Goal: Transaction & Acquisition: Purchase product/service

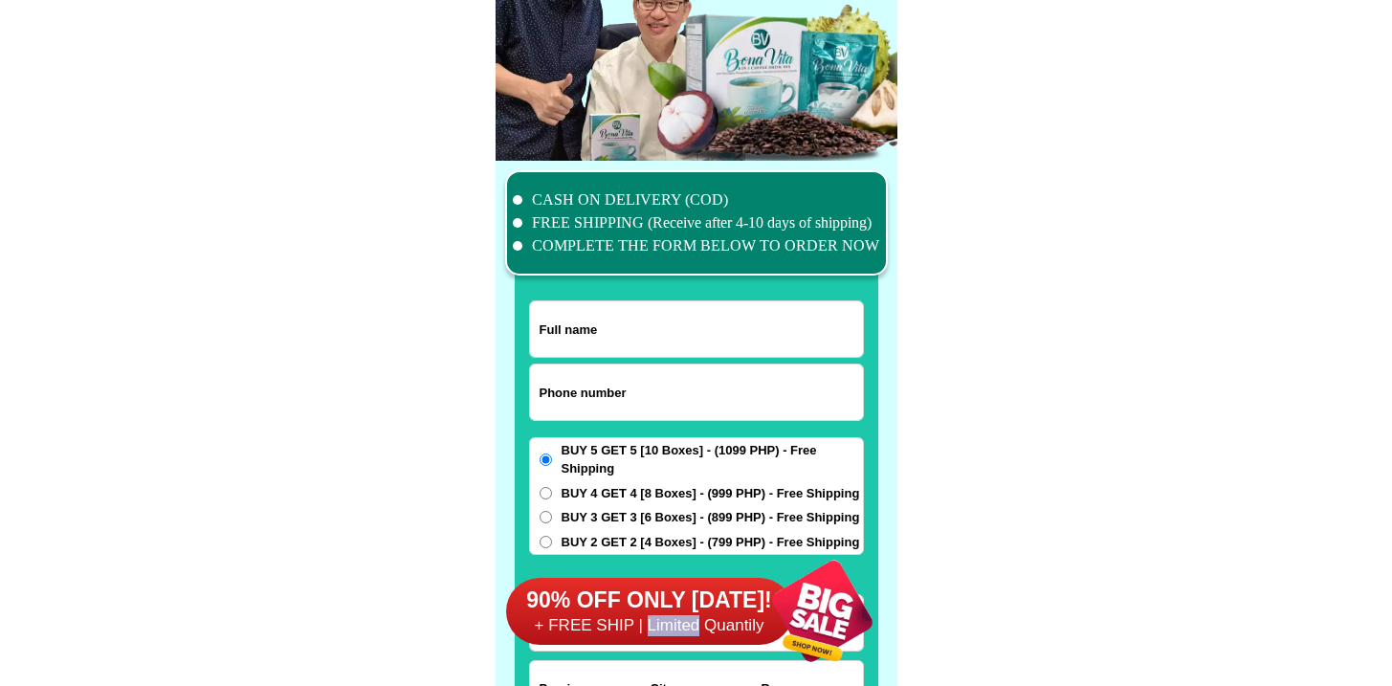
scroll to position [14870, 0]
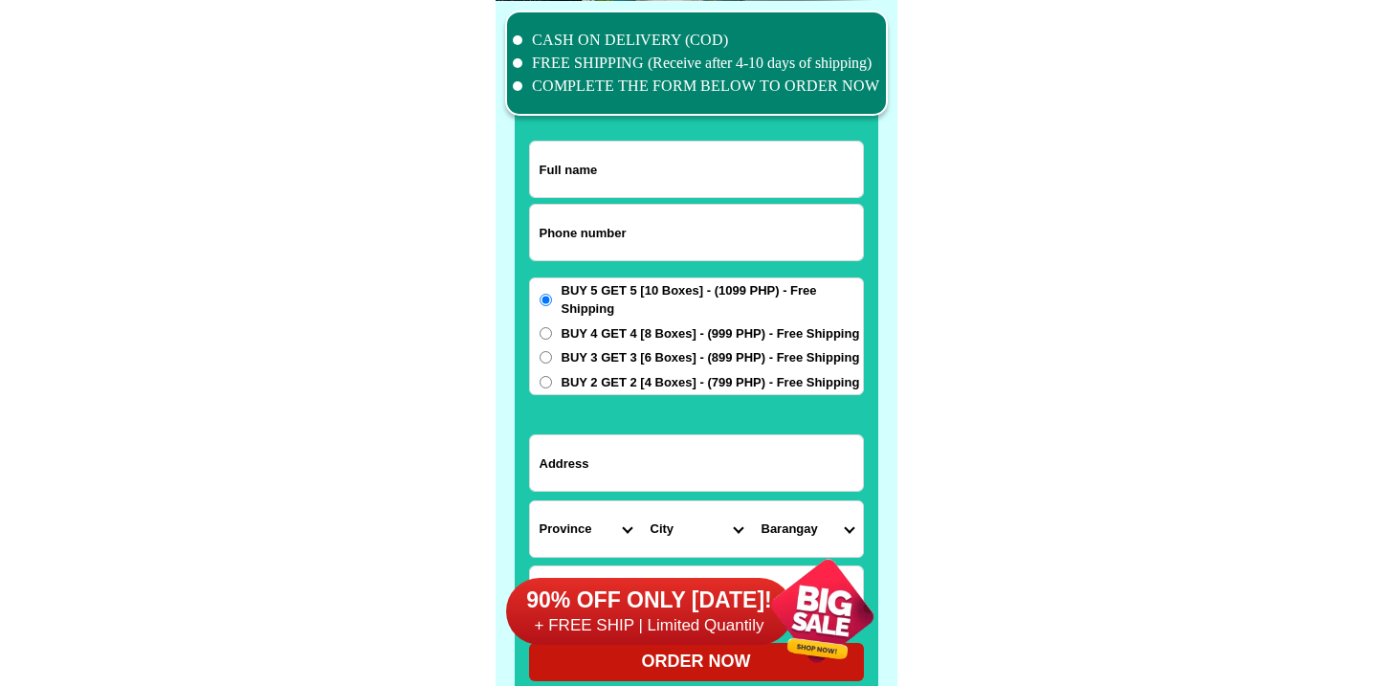
click at [594, 222] on input "Input phone_number" at bounding box center [696, 232] width 333 height 55
paste input "9152461788"
paste input "[PERSON_NAME]"
type input "09152461788"
click at [615, 186] on input "Input full_name" at bounding box center [696, 169] width 333 height 55
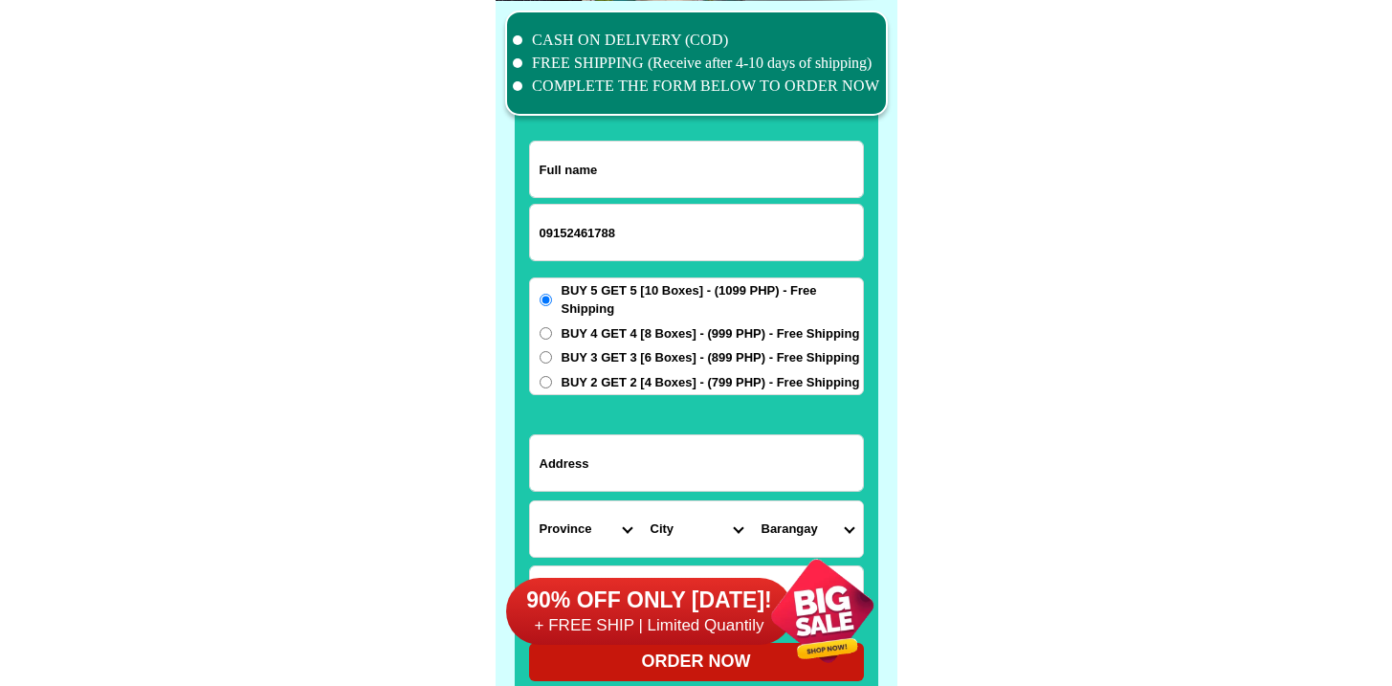
paste input "[PERSON_NAME]"
type input "[PERSON_NAME]"
click at [632, 464] on input "Input address" at bounding box center [696, 462] width 333 height 55
paste input "[PERSON_NAME] St.Murallon Boac, [GEOGRAPHIC_DATA]"
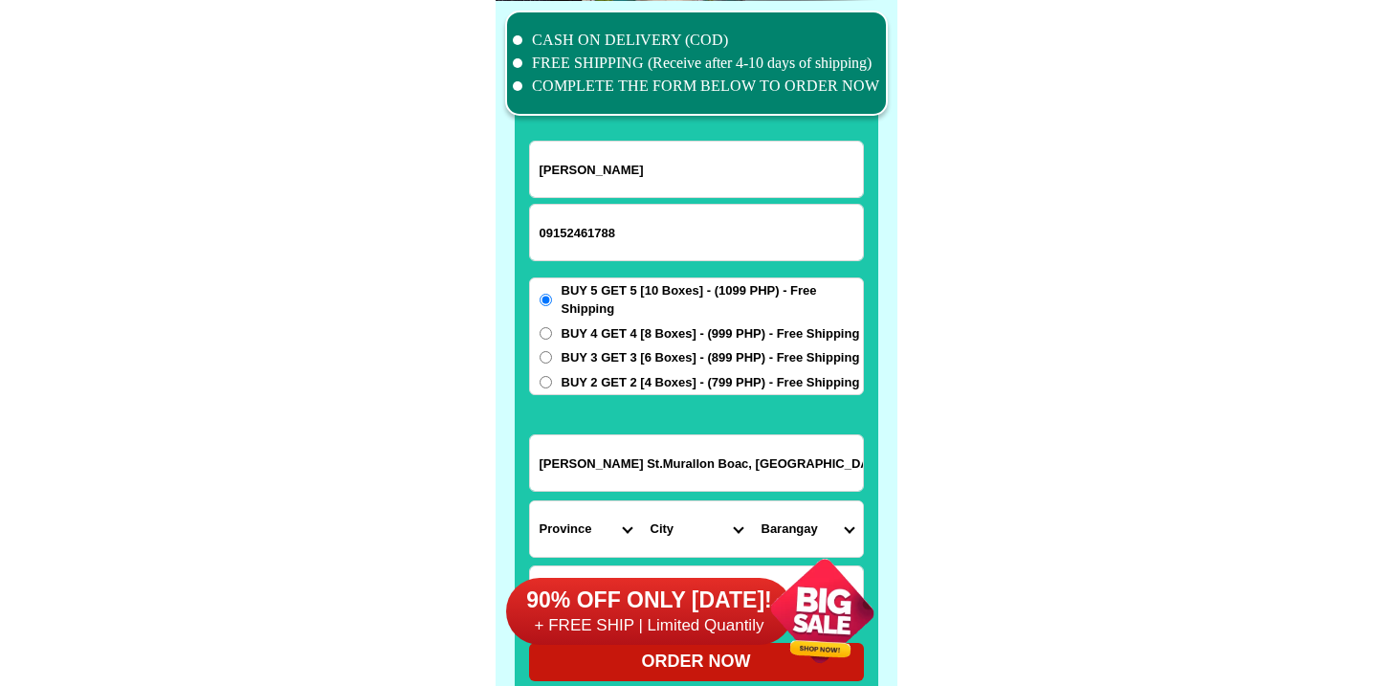
type input "[PERSON_NAME] St.Murallon Boac, [GEOGRAPHIC_DATA]"
click at [586, 536] on div "90% OFF ONLY [DATE]! + FREE SHIP | Limited Quantily" at bounding box center [701, 611] width 391 height 150
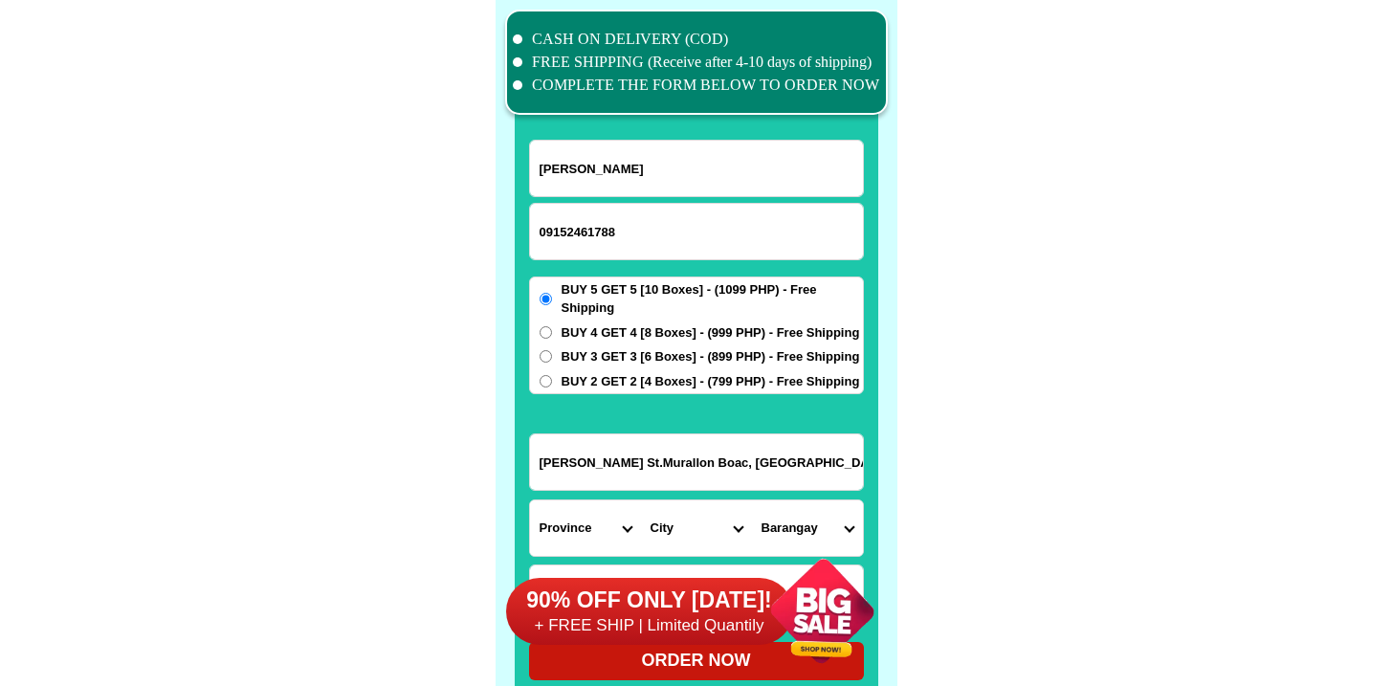
click at [586, 529] on select "Province [GEOGRAPHIC_DATA] [GEOGRAPHIC_DATA] [GEOGRAPHIC_DATA] [GEOGRAPHIC_DATA…" at bounding box center [585, 527] width 111 height 55
select select "63_880"
click at [530, 500] on select "Province [GEOGRAPHIC_DATA] [GEOGRAPHIC_DATA] [GEOGRAPHIC_DATA] [GEOGRAPHIC_DATA…" at bounding box center [585, 527] width 111 height 55
click at [680, 516] on select "City Boac Gasan [GEOGRAPHIC_DATA]-buenavista [GEOGRAPHIC_DATA]-[GEOGRAPHIC_DATA…" at bounding box center [696, 527] width 111 height 55
select select "63_8801596"
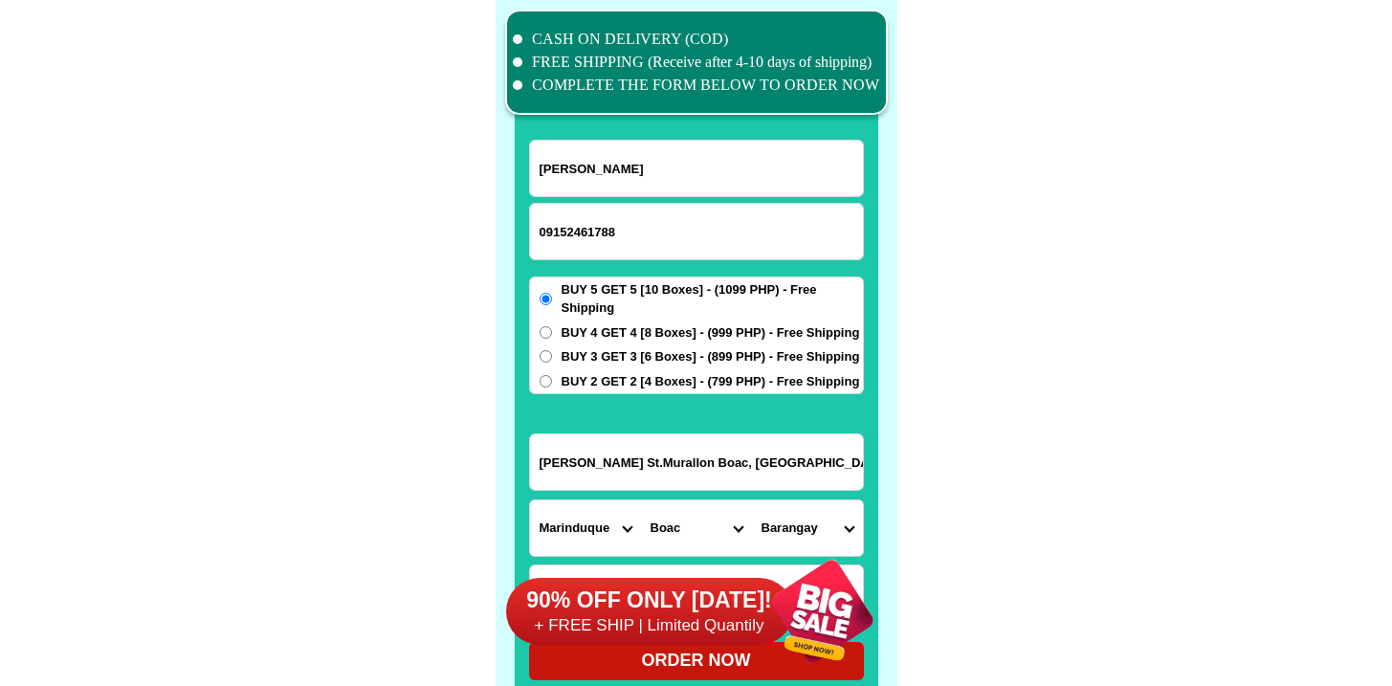
click at [641, 500] on select "City Boac Gasan [GEOGRAPHIC_DATA]-buenavista [GEOGRAPHIC_DATA]-[GEOGRAPHIC_DATA…" at bounding box center [696, 527] width 111 height 55
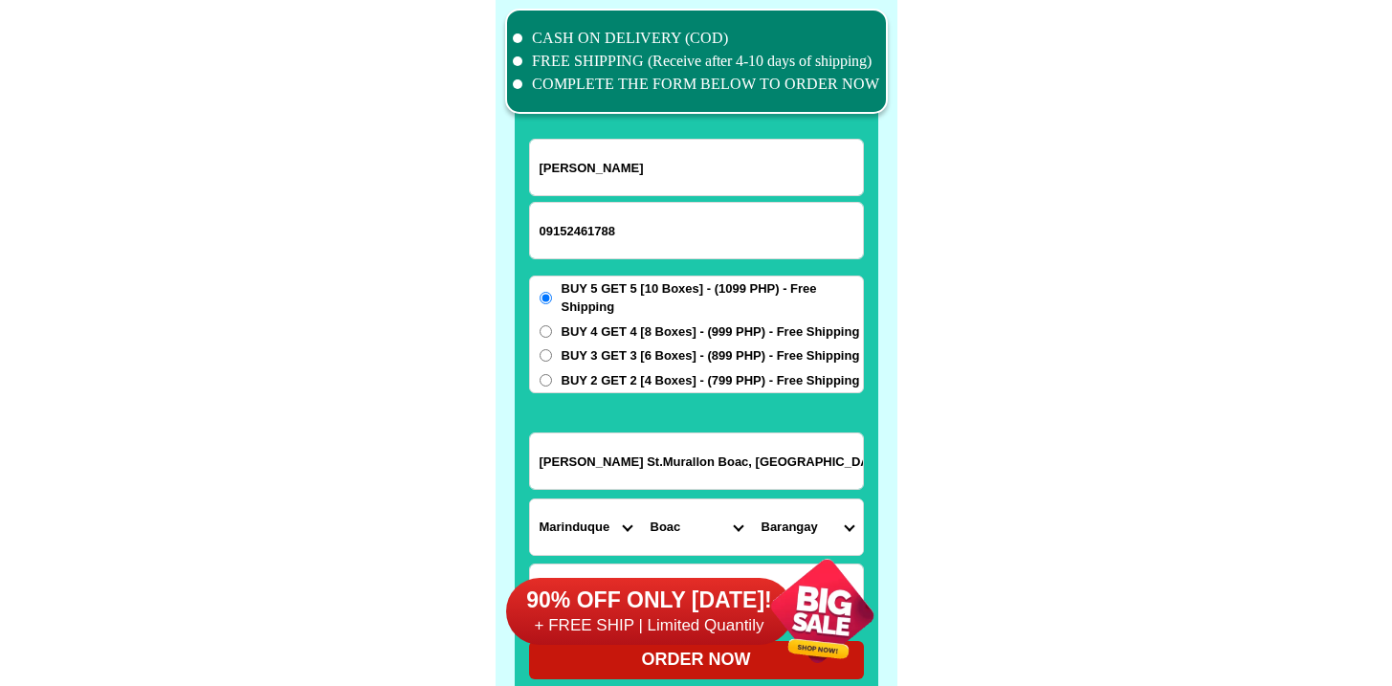
scroll to position [14906, 0]
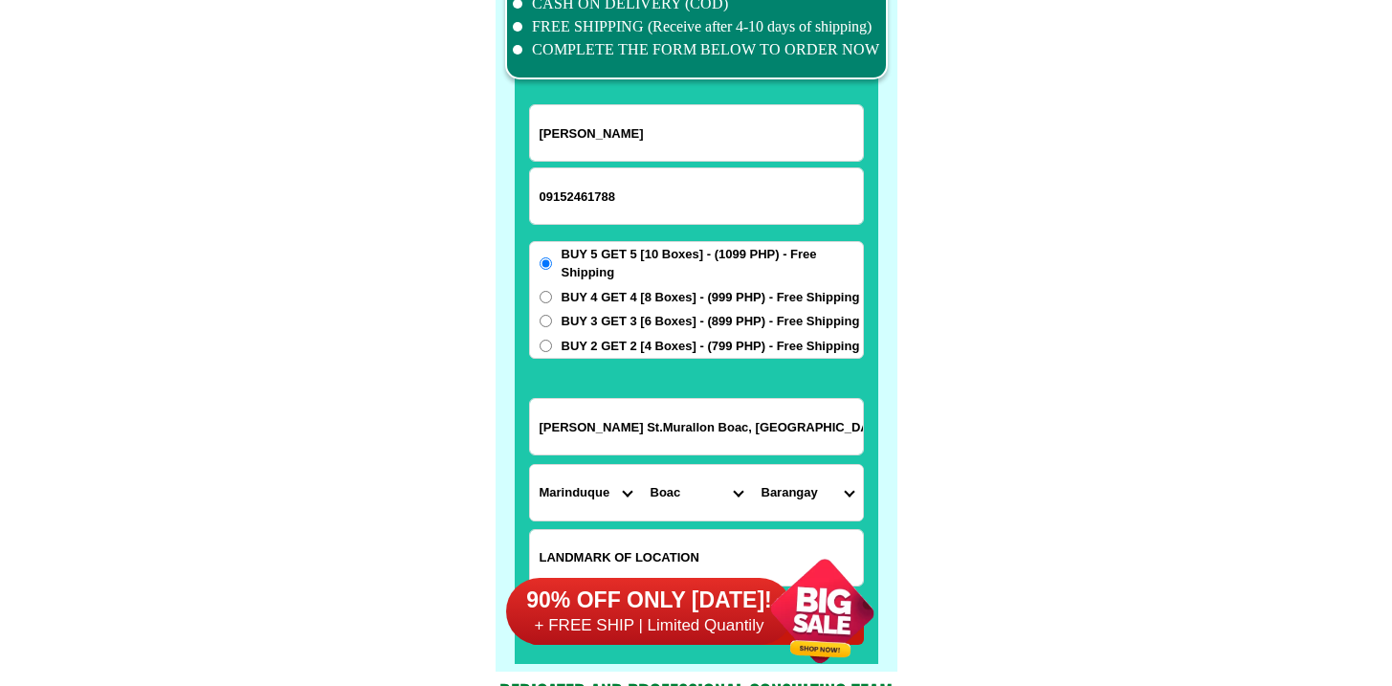
click at [805, 488] on select "Barangay Agot Agumaymayan Amoingon Apitong Balagasan Balaring [GEOGRAPHIC_DATA]…" at bounding box center [807, 492] width 111 height 55
select select "63_88015964365"
click at [752, 465] on select "Barangay Agot Agumaymayan Amoingon Apitong Balagasan Balaring [GEOGRAPHIC_DATA]…" at bounding box center [807, 492] width 111 height 55
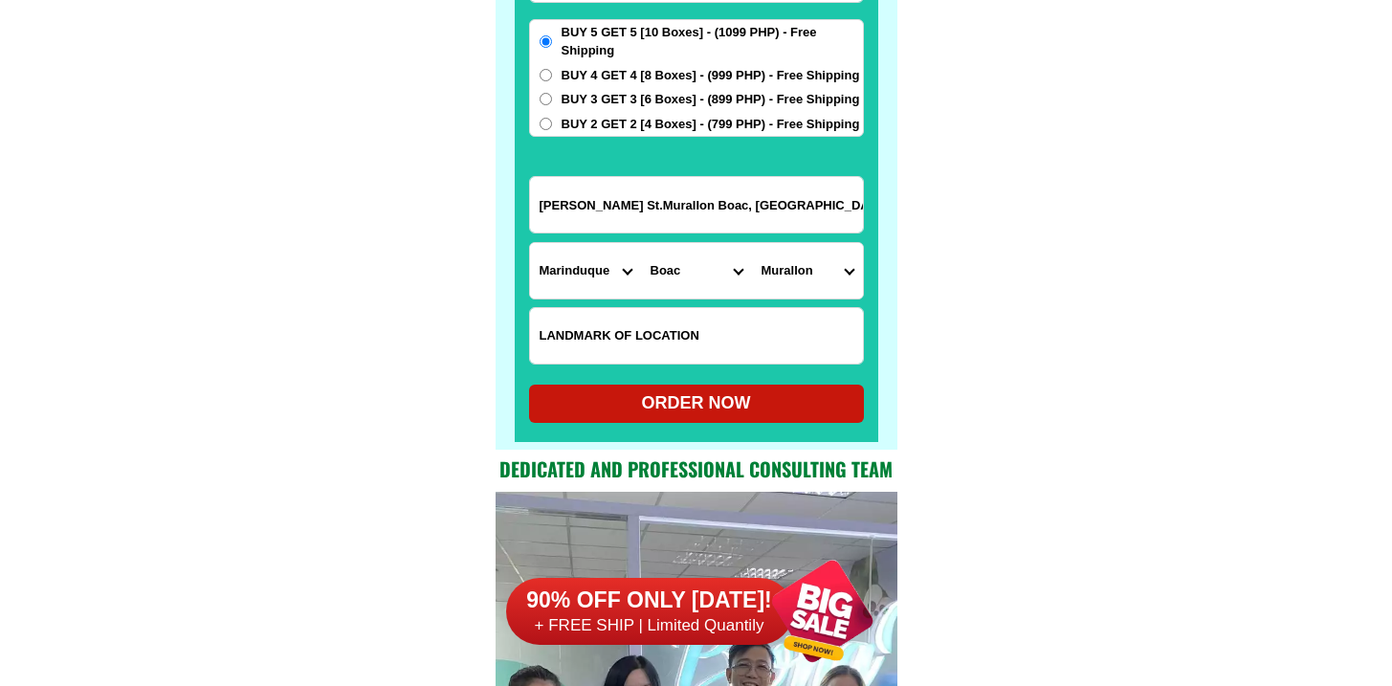
scroll to position [15200, 0]
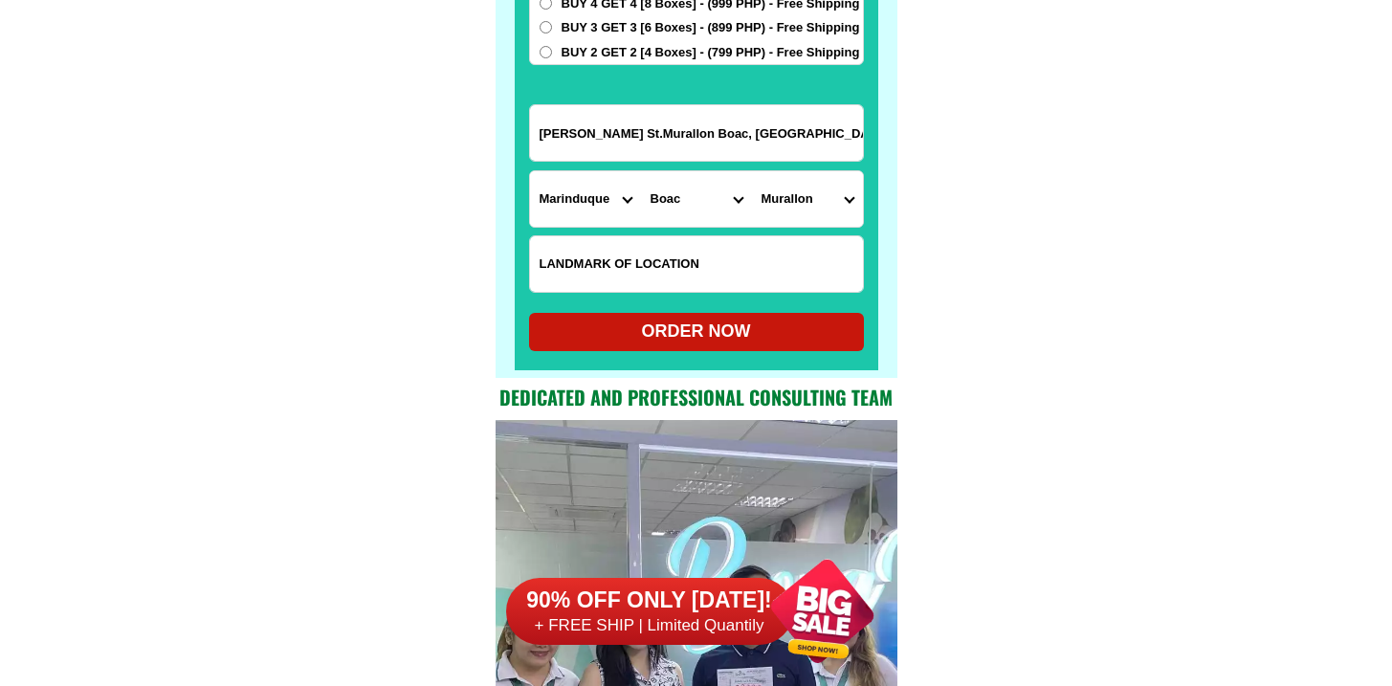
click at [750, 352] on div at bounding box center [696, 34] width 363 height 672
click at [754, 341] on div "ORDER NOW" at bounding box center [696, 332] width 335 height 26
type input "[PERSON_NAME]"
radio input "true"
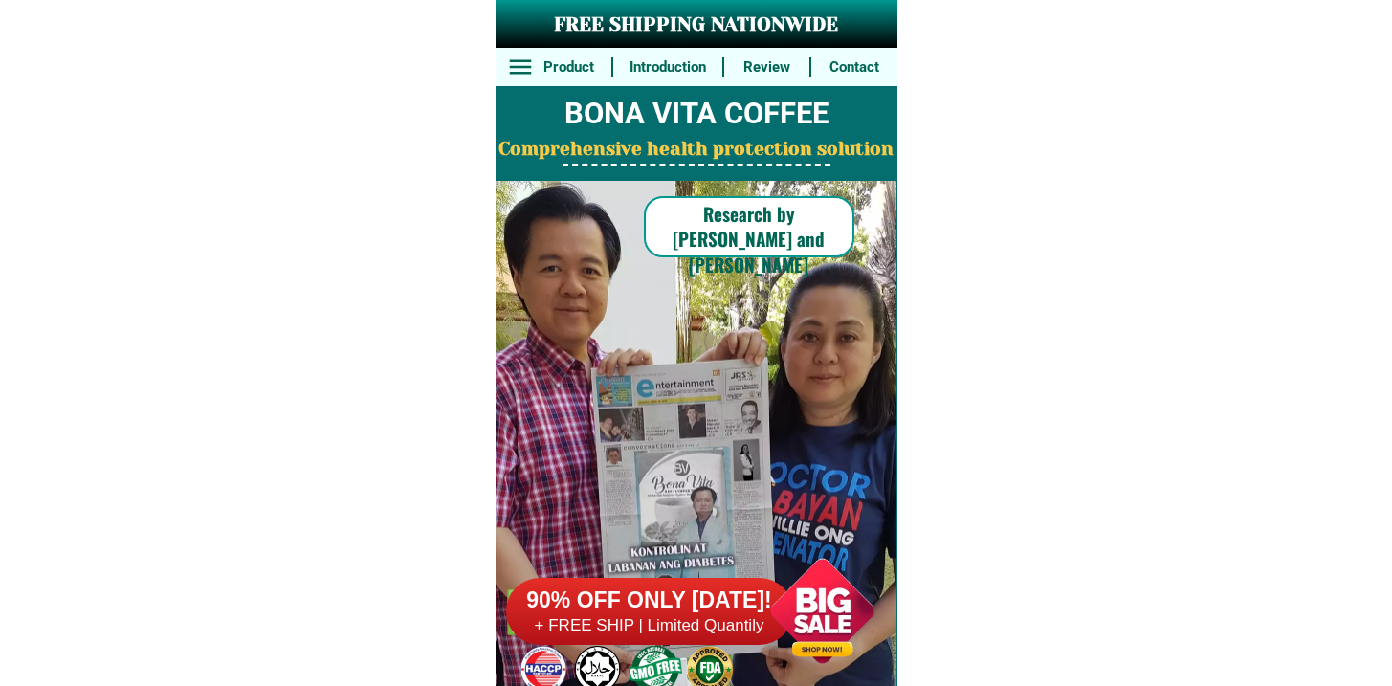
click at [624, 606] on h6 "90% OFF ONLY [DATE]!" at bounding box center [649, 600] width 287 height 29
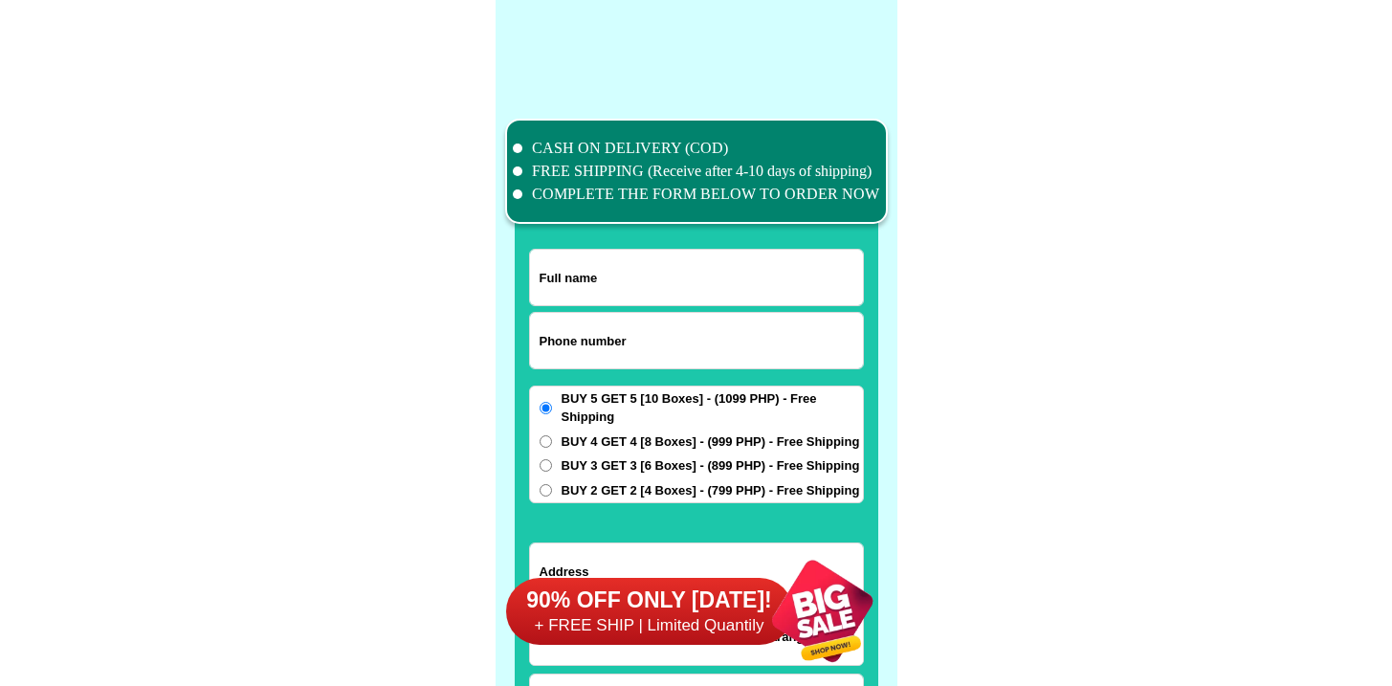
scroll to position [14870, 0]
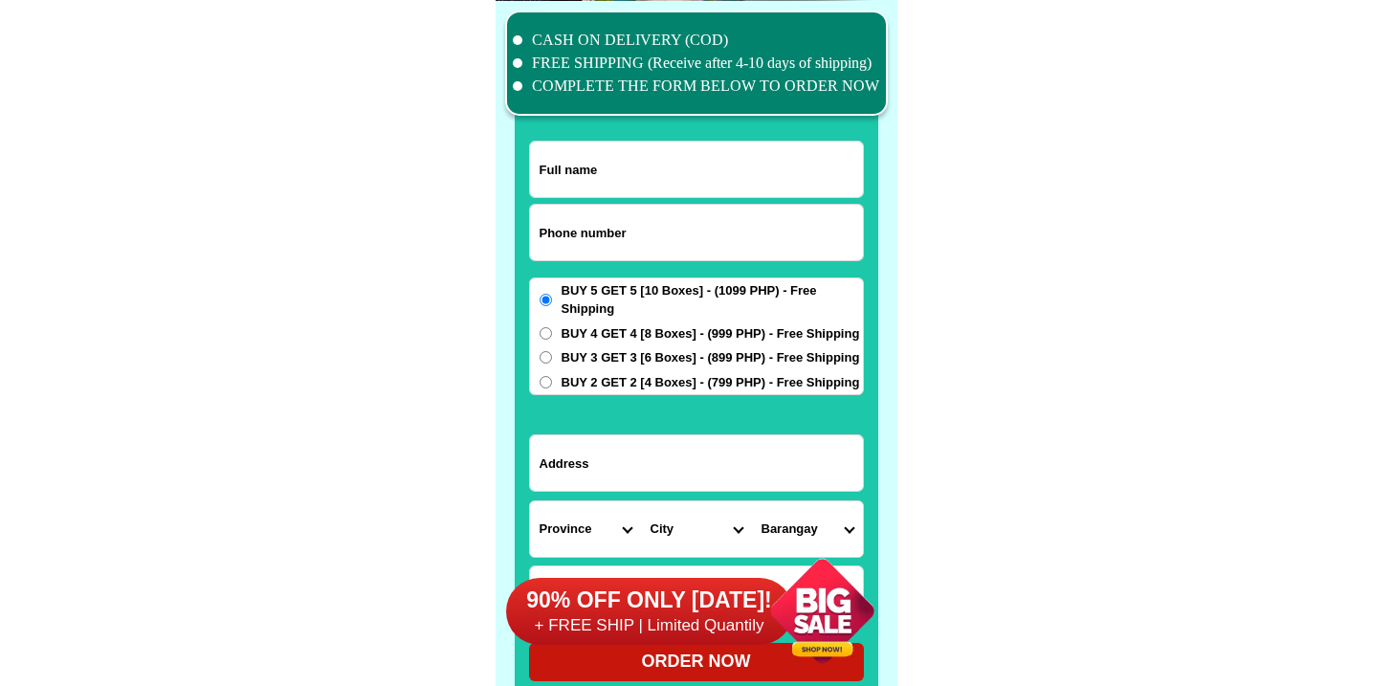
click at [587, 254] on input "Input phone_number" at bounding box center [696, 232] width 333 height 55
paste input "9207467711"
type input "09207467711"
click at [597, 148] on input "Input full_name" at bounding box center [696, 169] width 333 height 55
paste input "[PERSON_NAME]"
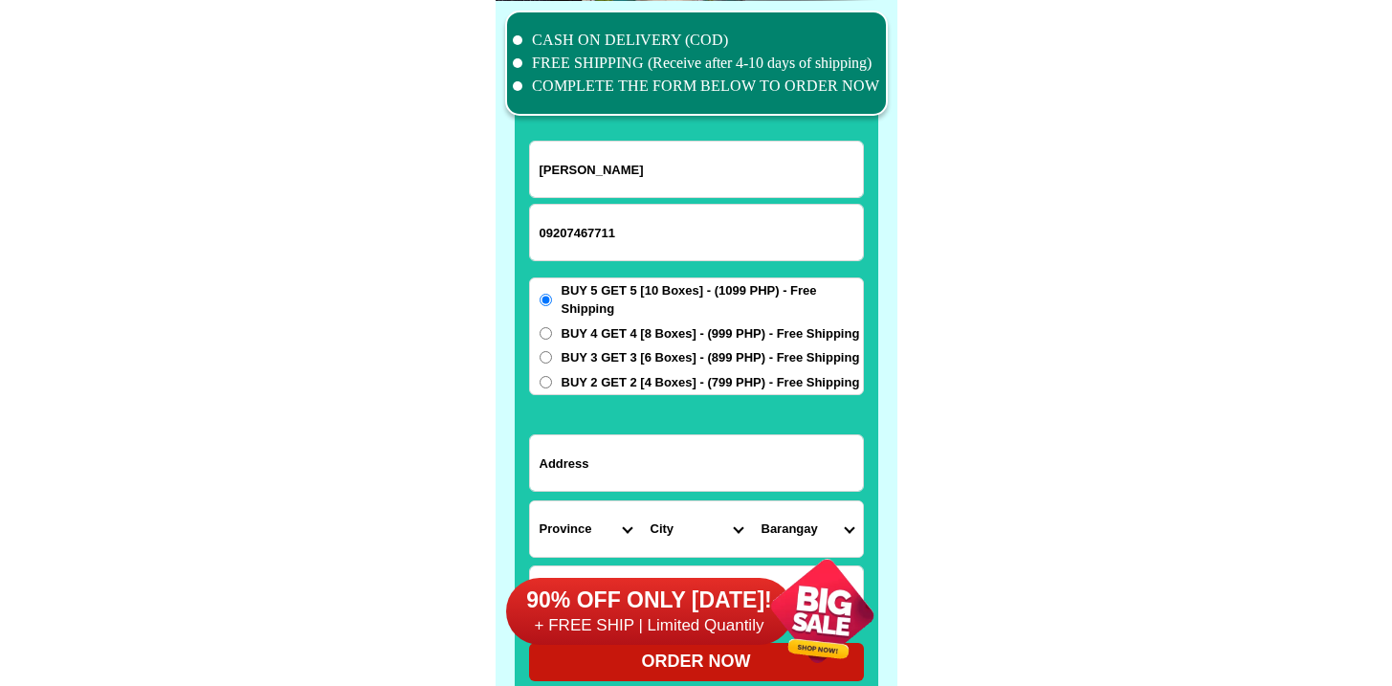
type input "[PERSON_NAME]"
click at [595, 312] on span "BUY 5 GET 5 [10 Boxes] - (1099 PHP) - Free Shipping" at bounding box center [712, 299] width 301 height 37
click at [552, 306] on input "BUY 5 GET 5 [10 Boxes] - (1099 PHP) - Free Shipping" at bounding box center [546, 300] width 12 height 12
click at [594, 334] on span "BUY 4 GET 4 [8 Boxes] - (999 PHP) - Free Shipping" at bounding box center [711, 333] width 298 height 19
click at [597, 333] on span "BUY 4 GET 4 [8 Boxes] - (999 PHP) - Free Shipping" at bounding box center [711, 333] width 298 height 19
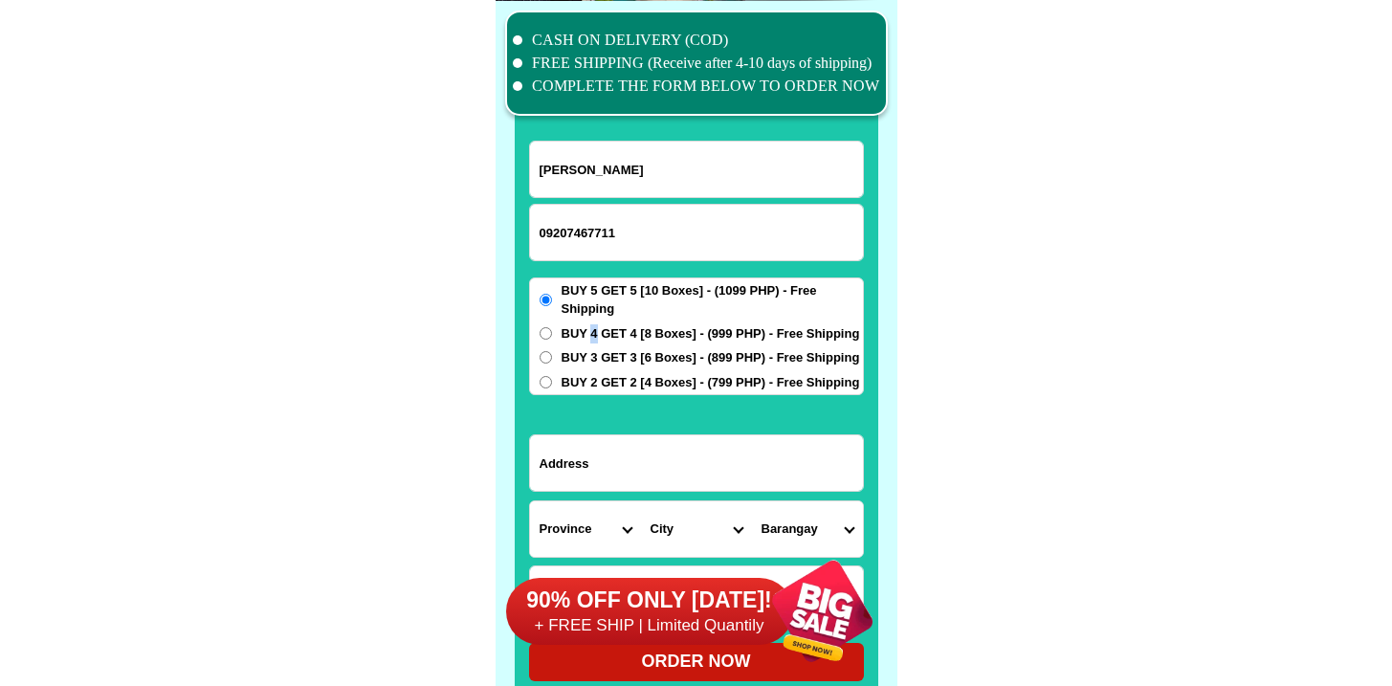
click at [552, 333] on input "BUY 4 GET 4 [8 Boxes] - (999 PHP) - Free Shipping" at bounding box center [546, 333] width 12 height 12
radio input "true"
click at [606, 437] on input "Input address" at bounding box center [696, 462] width 333 height 55
paste input "Legian 2 phase A blk 33 Lot 3 18street"
type input "Legian 2 phase A blk 33 Lot 3 18street"
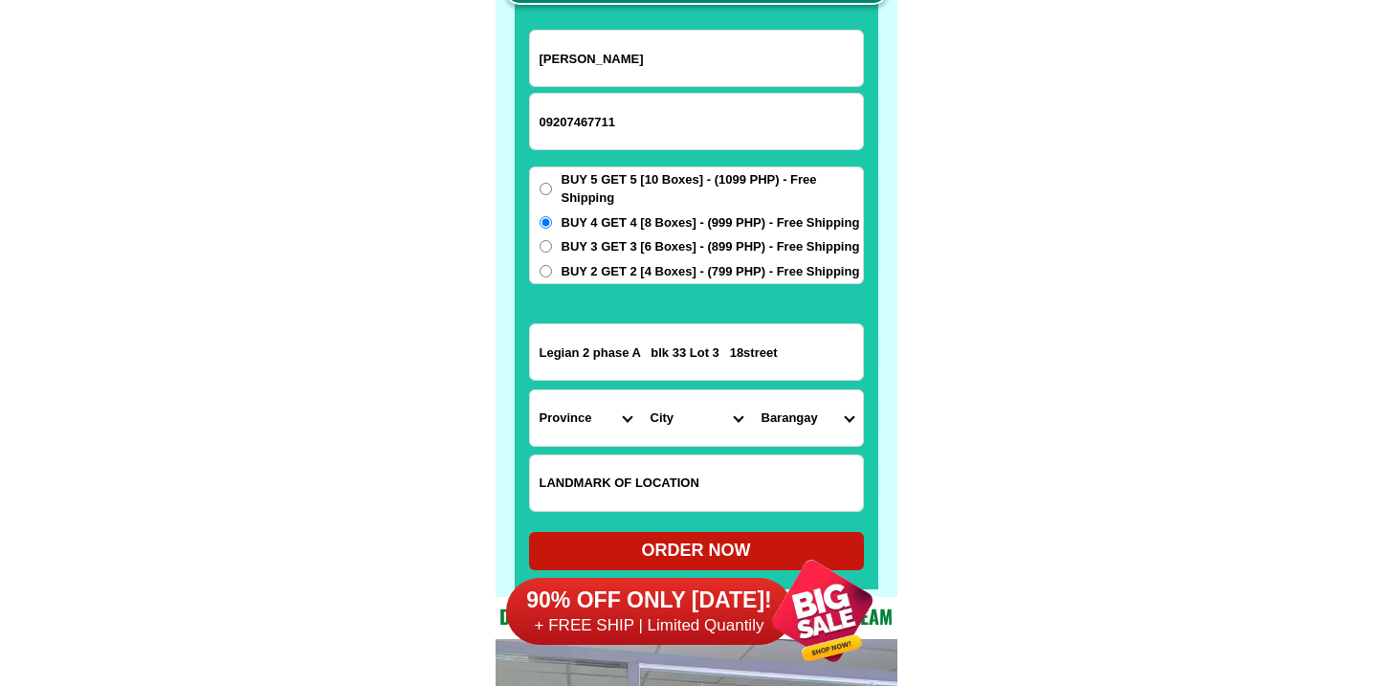
scroll to position [14984, 0]
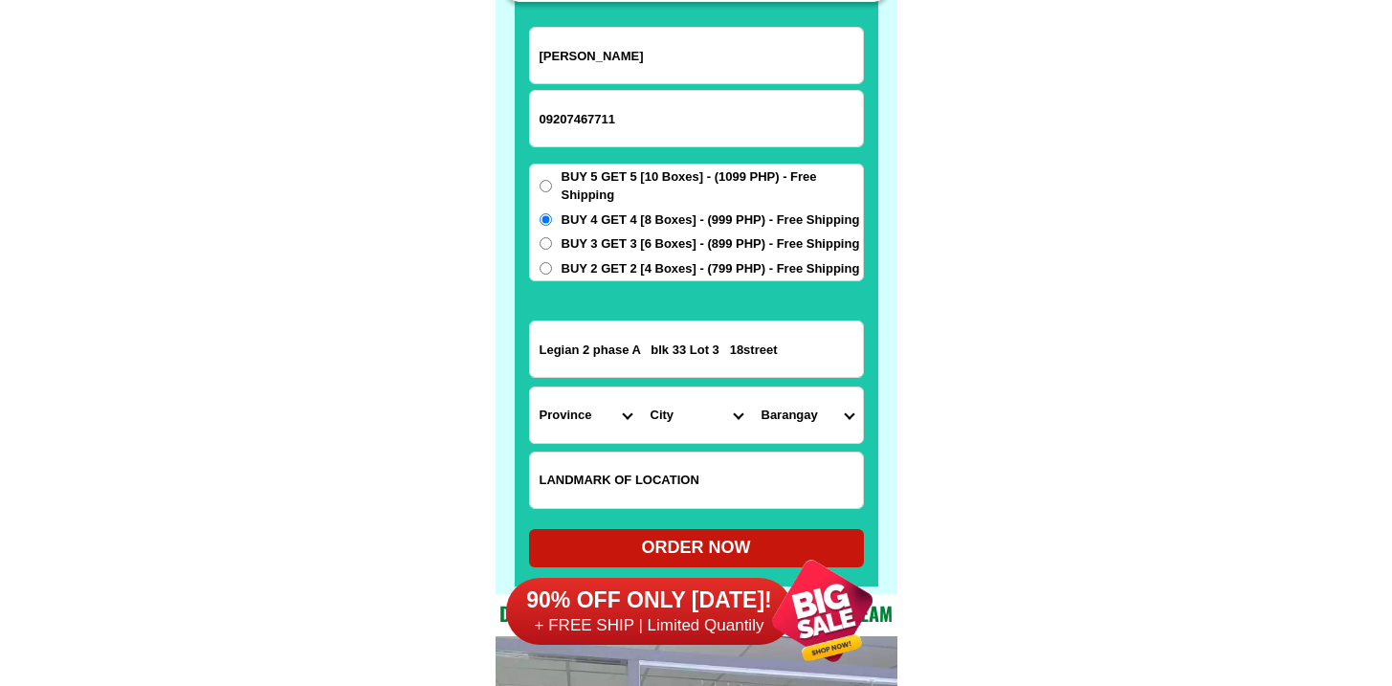
click at [619, 456] on input "Input LANDMARKOFLOCATION" at bounding box center [696, 479] width 333 height 55
paste input "Magkatabi ng lotto [PERSON_NAME] 18 street phase A. Gilid lang"
type input "Magkatabi ng lotto [PERSON_NAME] 18 street phase A. Gilid lang"
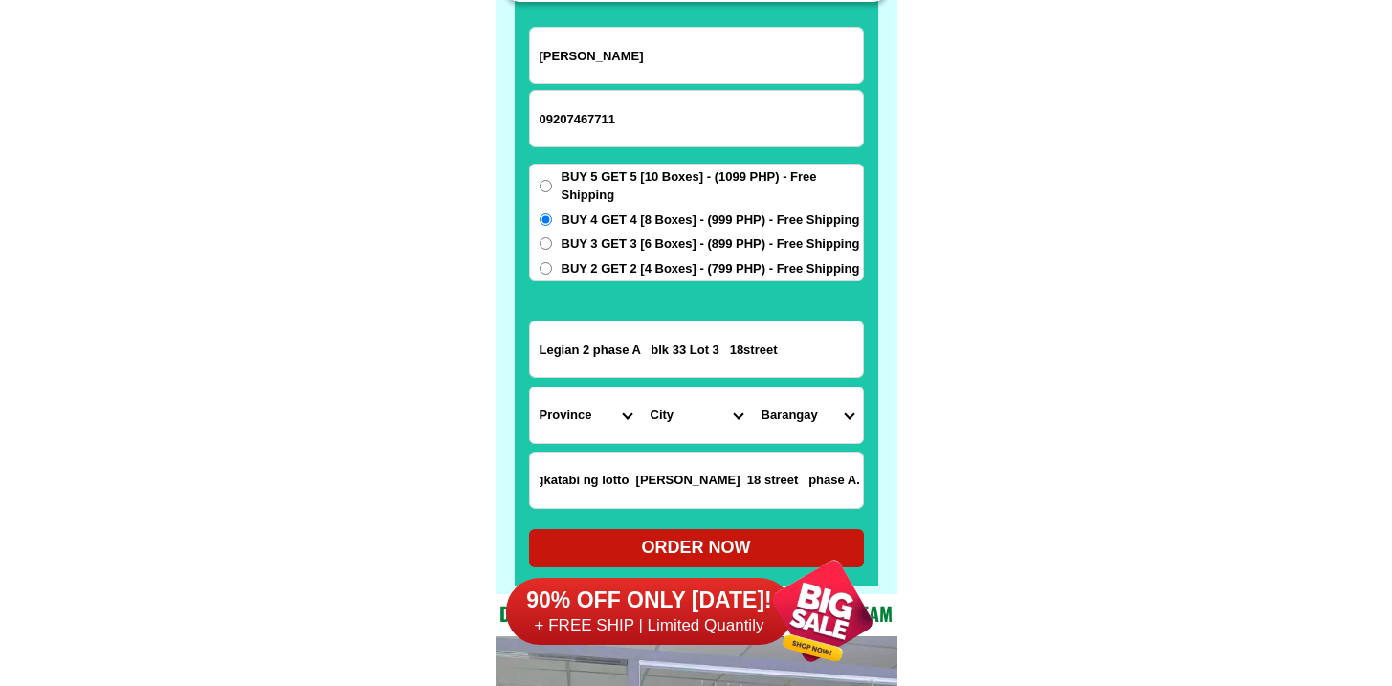
scroll to position [0, 0]
click at [559, 407] on select "Province [GEOGRAPHIC_DATA] [GEOGRAPHIC_DATA] [GEOGRAPHIC_DATA] [GEOGRAPHIC_DATA…" at bounding box center [585, 414] width 111 height 55
select select "63_826"
click at [530, 387] on select "Province [GEOGRAPHIC_DATA] [GEOGRAPHIC_DATA] [GEOGRAPHIC_DATA] [GEOGRAPHIC_DATA…" at bounding box center [585, 414] width 111 height 55
click at [664, 407] on select "City Alfonso Amadeo Bacoor Carmona Cavite-city Cavite-magallanes Cavite-rosario…" at bounding box center [696, 414] width 111 height 55
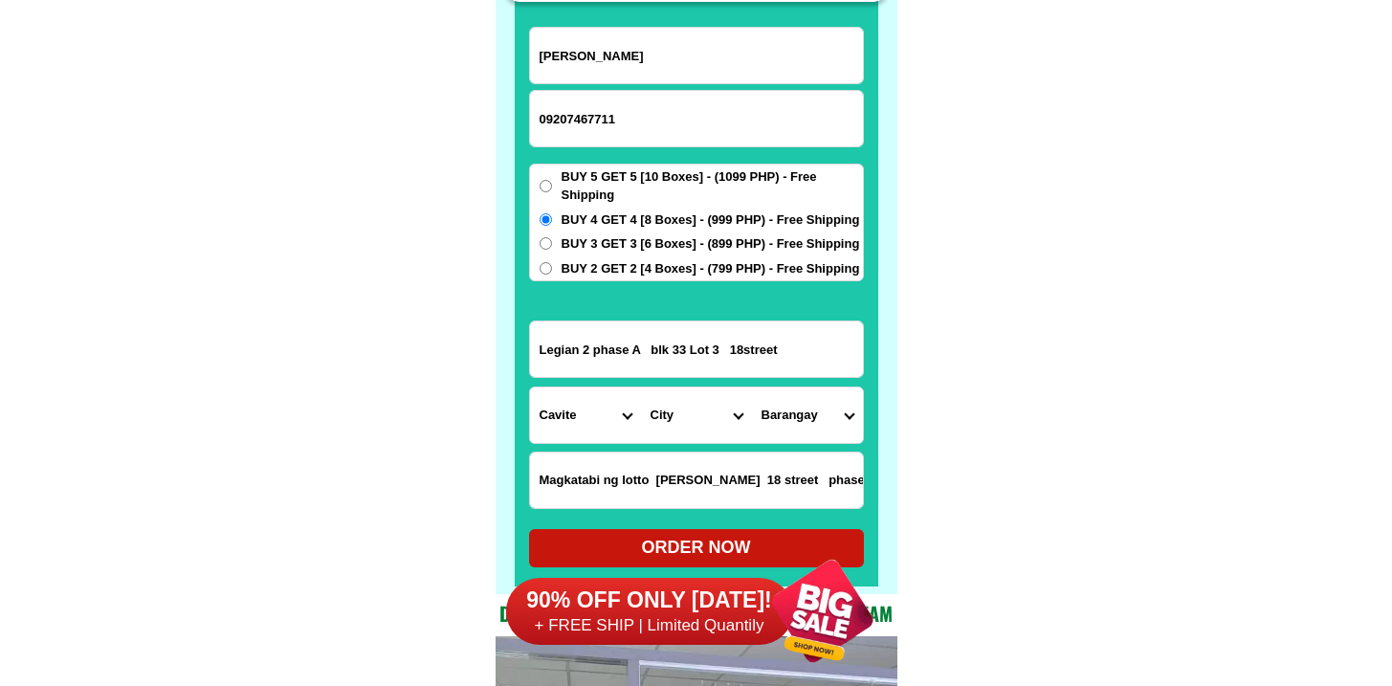
select select "63_8261588"
click at [641, 387] on select "City Alfonso Amadeo Bacoor Carmona Cavite-city Cavite-magallanes Cavite-rosario…" at bounding box center [696, 414] width 111 height 55
click at [727, 452] on input "Magkatabi ng lotto sa loob 18 street phase A. Gilid lang" at bounding box center [696, 479] width 333 height 55
drag, startPoint x: 715, startPoint y: 474, endPoint x: 964, endPoint y: 517, distance: 253.3
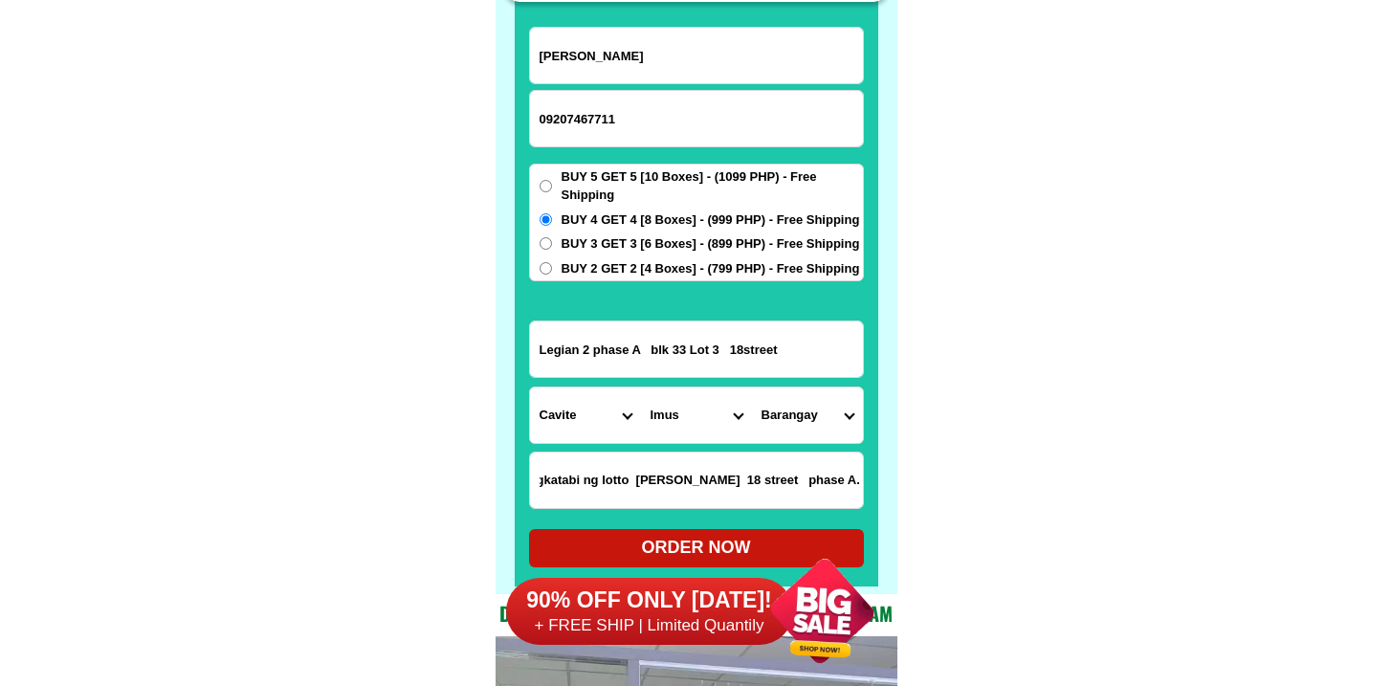
click at [805, 400] on select "Barangay Alapan i -a Alapan i -b Alapan i -c Alapan i-a Alapan i-b Alapan i-c A…" at bounding box center [807, 414] width 111 height 55
select select "63_82615881003"
click at [752, 387] on select "Barangay Alapan i -a Alapan i -b Alapan i -c Alapan i-a Alapan i-b Alapan i-c A…" at bounding box center [807, 414] width 111 height 55
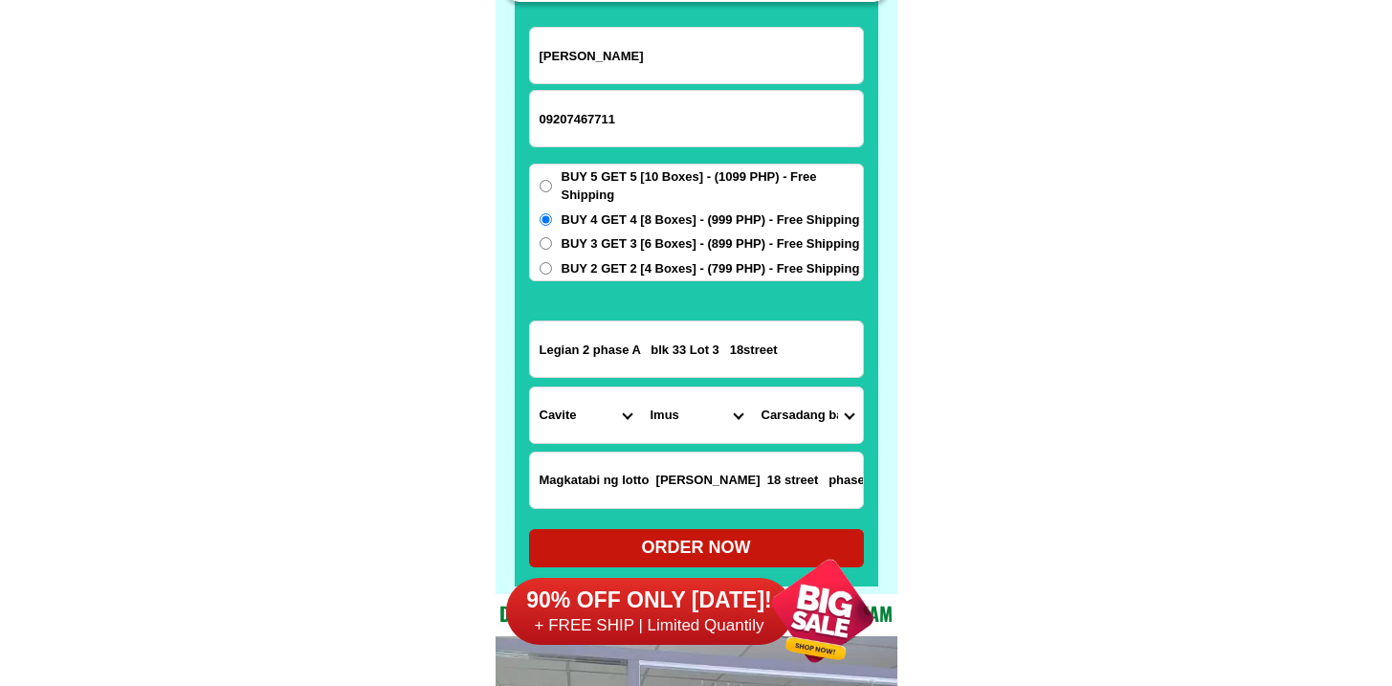
scroll to position [15323, 0]
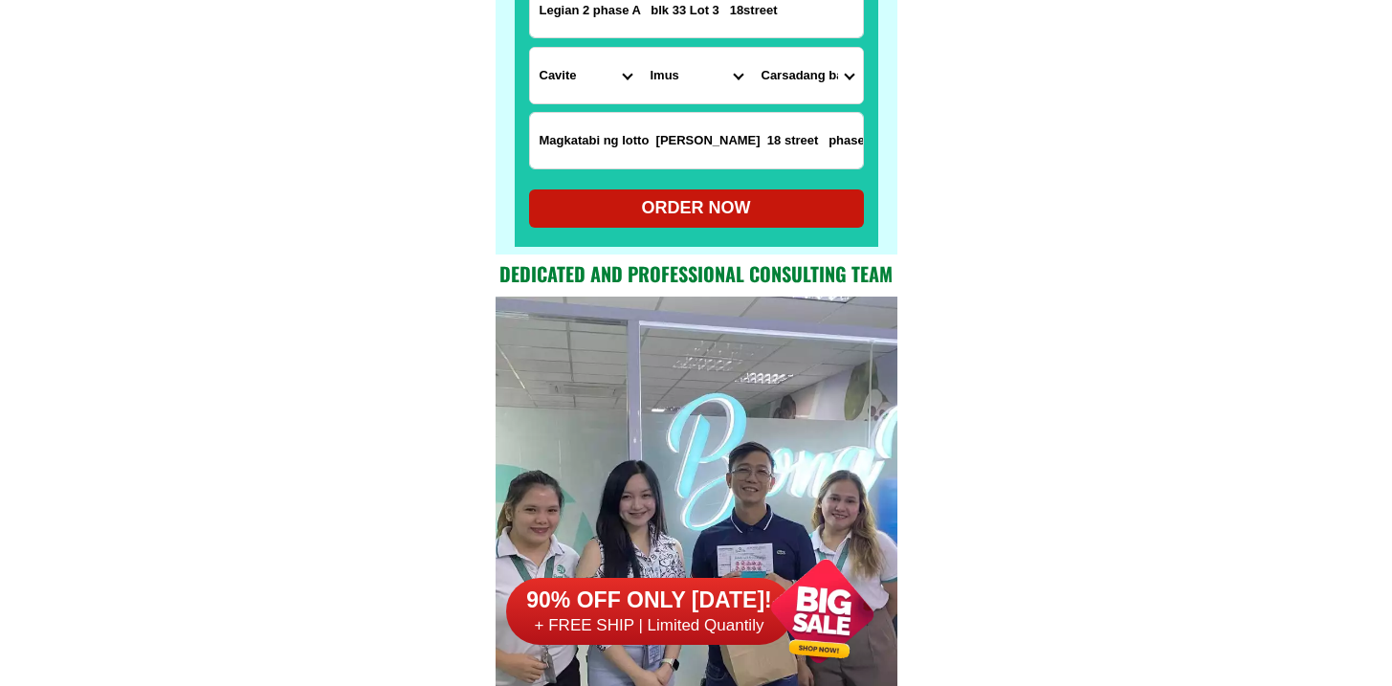
click at [775, 204] on div "ORDER NOW" at bounding box center [696, 208] width 335 height 26
type input "Magkatabi ng lotto sa loob 18 street phase A. Gilid lang"
radio input "true"
